Goal: Information Seeking & Learning: Learn about a topic

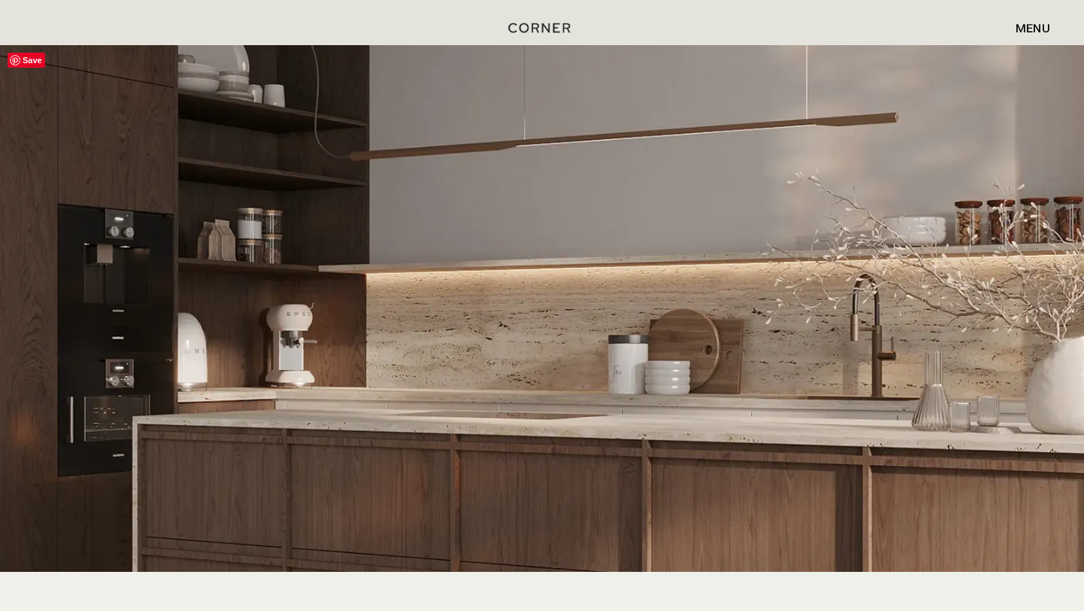
scroll to position [3051, 0]
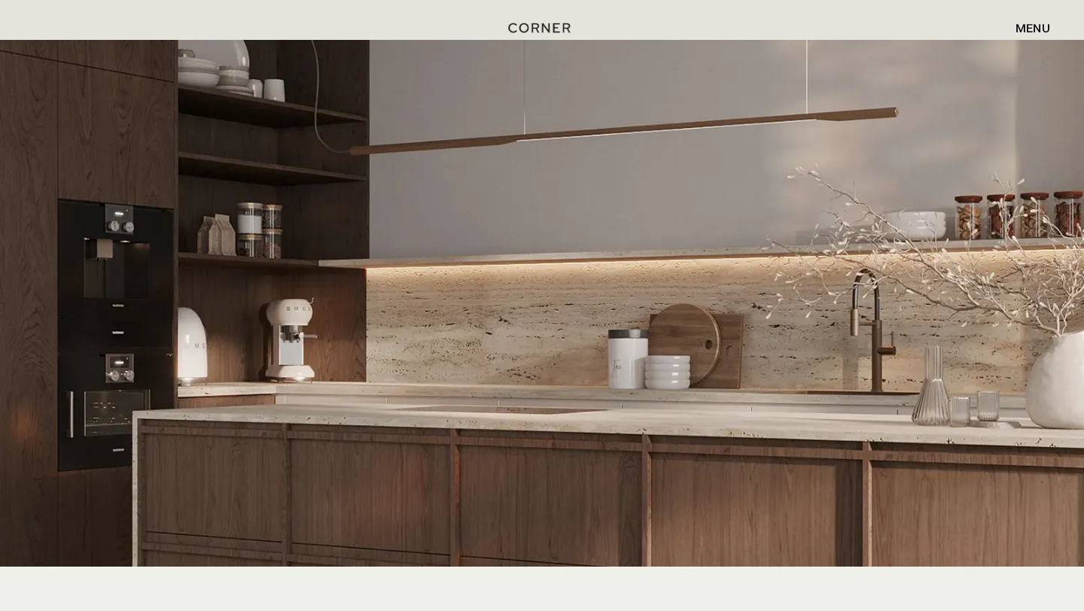
click at [1034, 27] on div "menu" at bounding box center [1033, 28] width 35 height 12
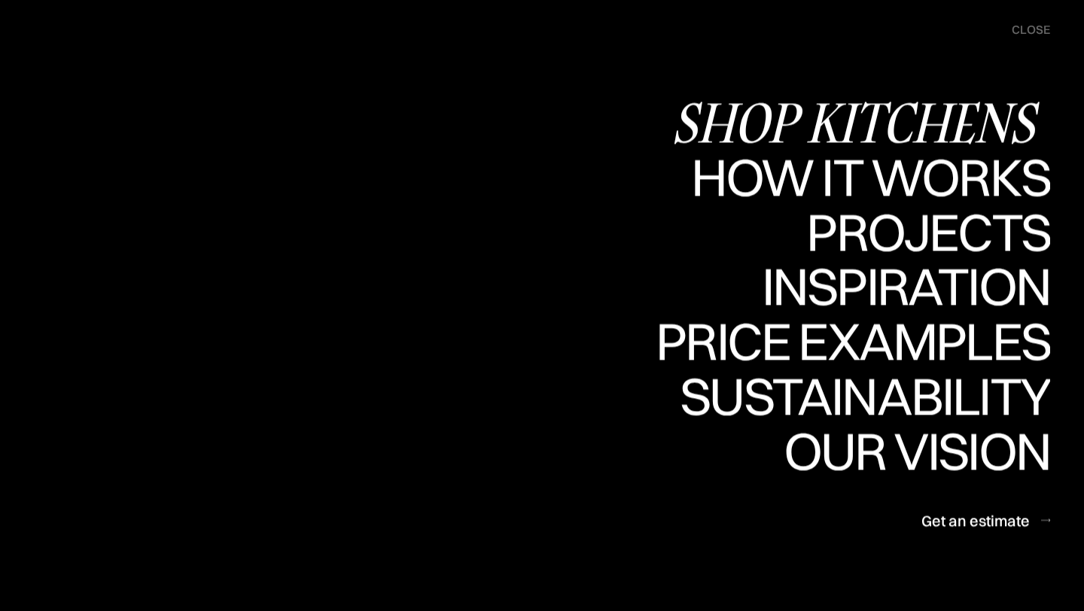
click at [912, 116] on div "Shop Kitchens" at bounding box center [860, 122] width 379 height 53
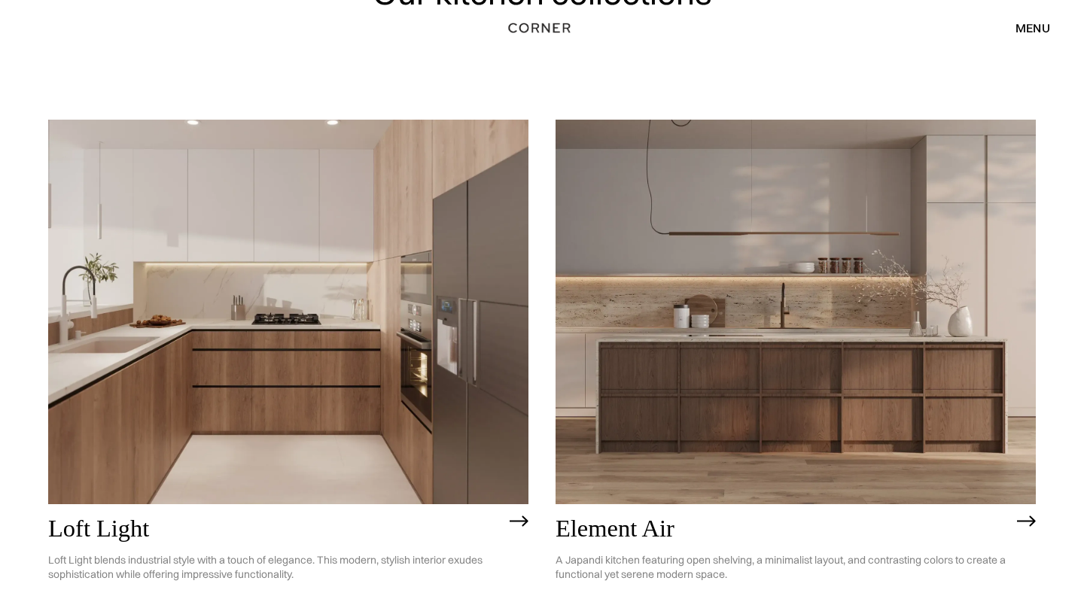
scroll to position [116, 0]
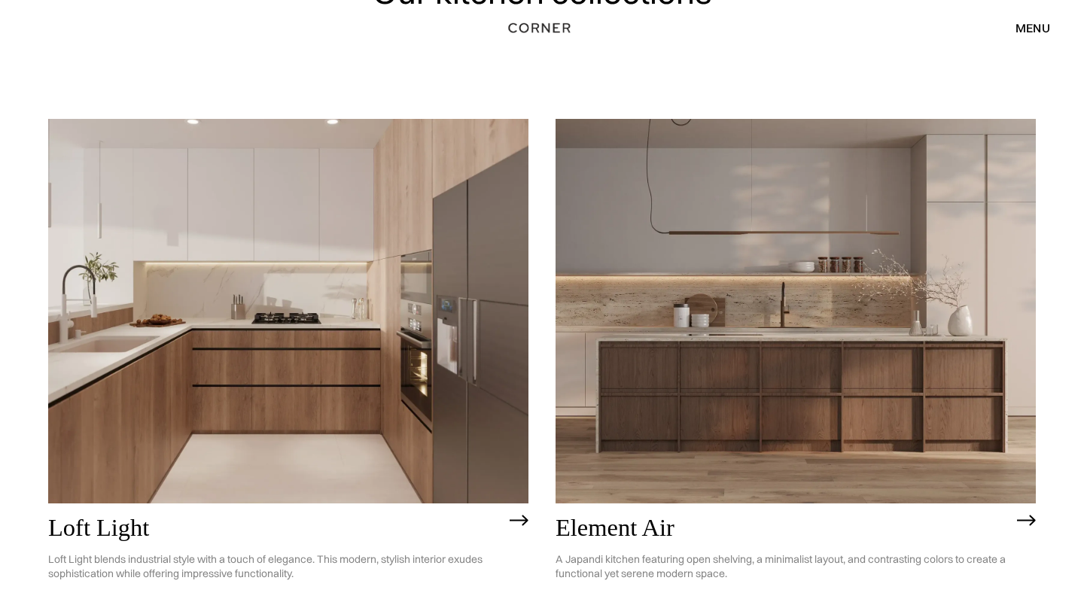
click at [759, 367] on img at bounding box center [796, 311] width 480 height 384
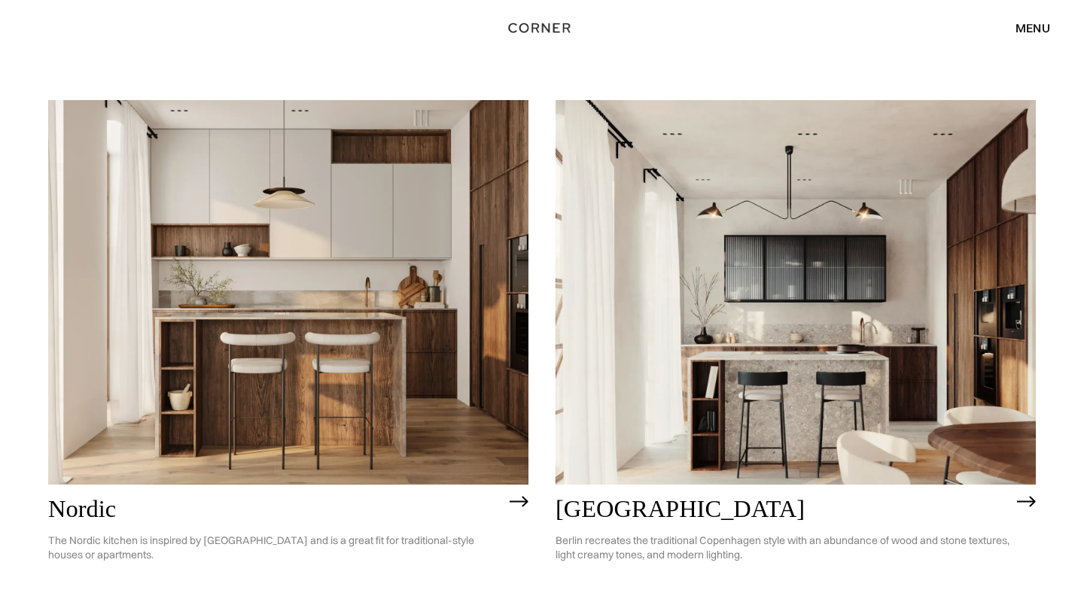
scroll to position [800, 0]
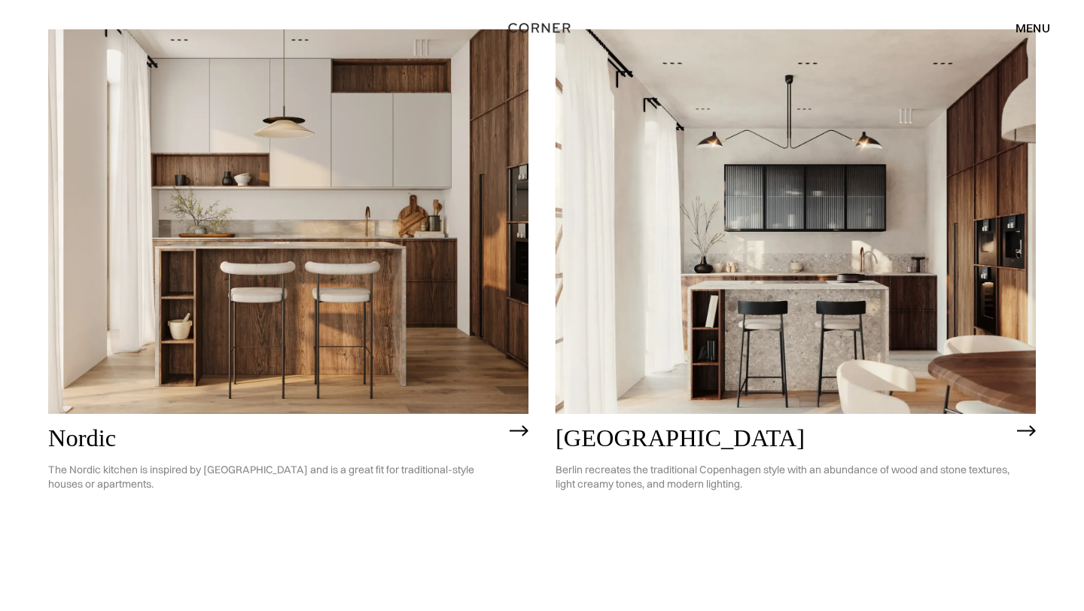
click at [309, 322] on img at bounding box center [288, 221] width 480 height 384
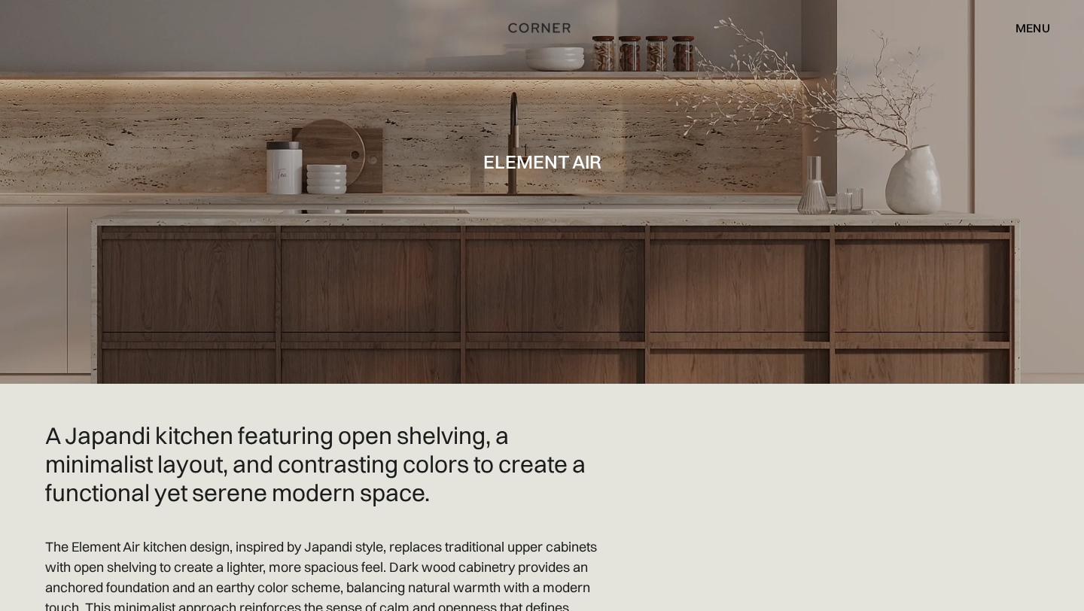
scroll to position [51, 0]
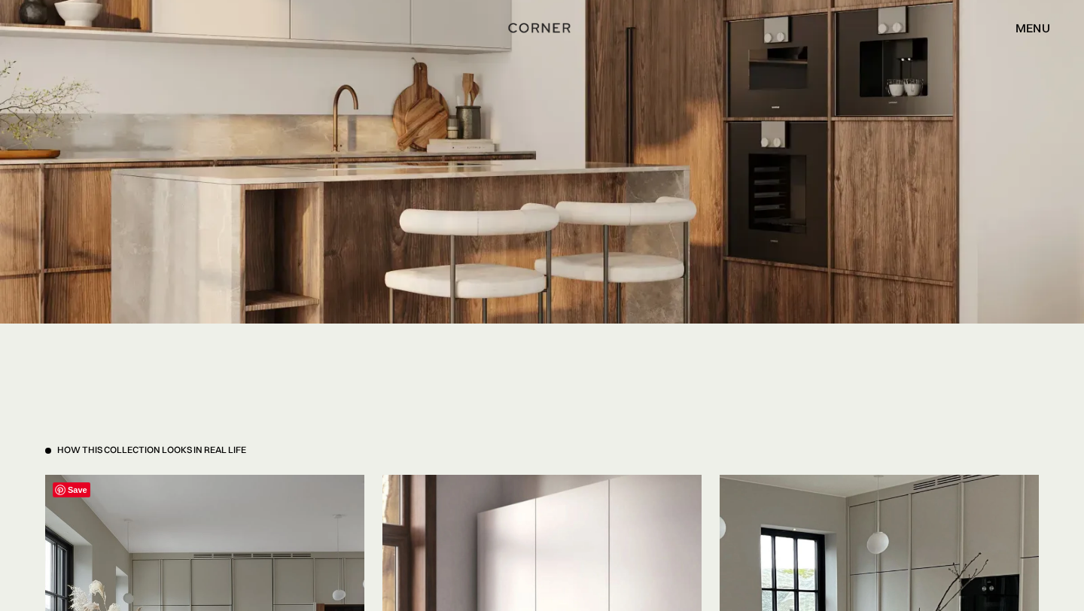
scroll to position [3120, 0]
